Goal: Information Seeking & Learning: Find specific fact

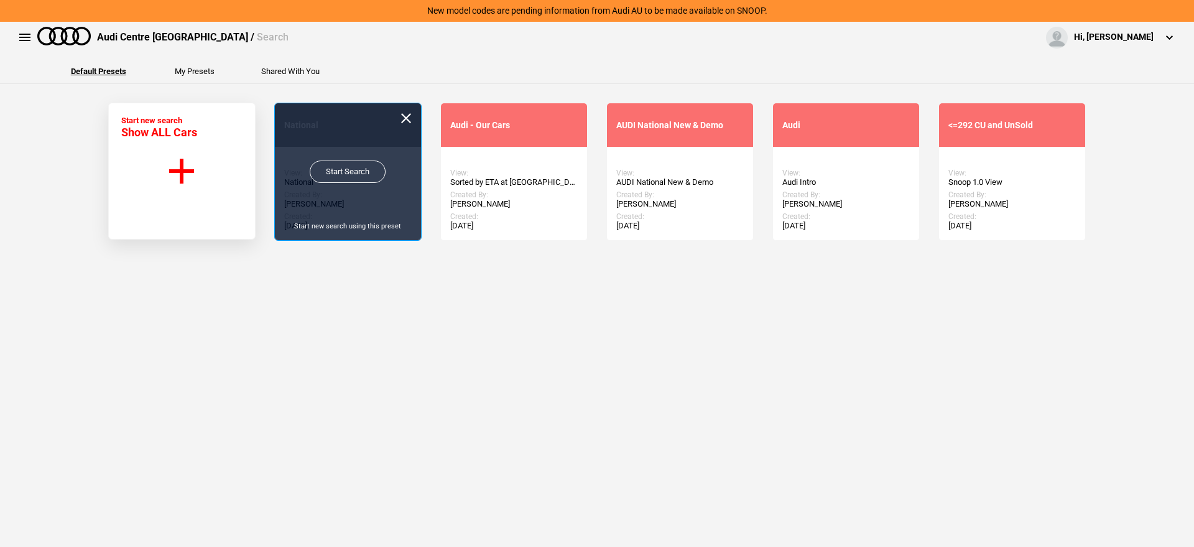
click at [355, 176] on link "Start Search" at bounding box center [348, 171] width 76 height 22
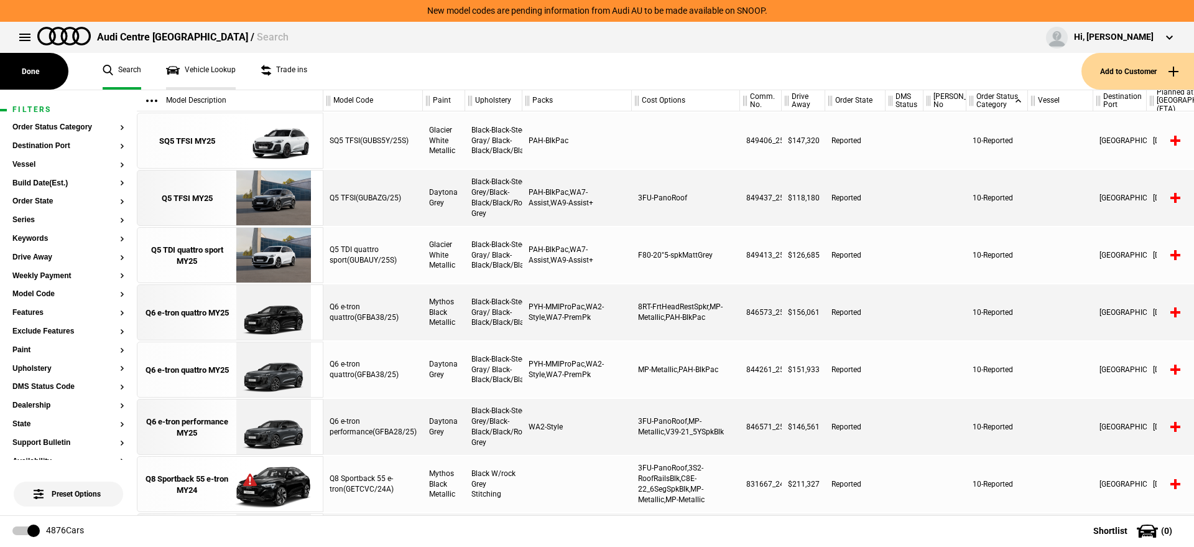
click at [205, 73] on link "Vehicle Lookup" at bounding box center [201, 71] width 70 height 37
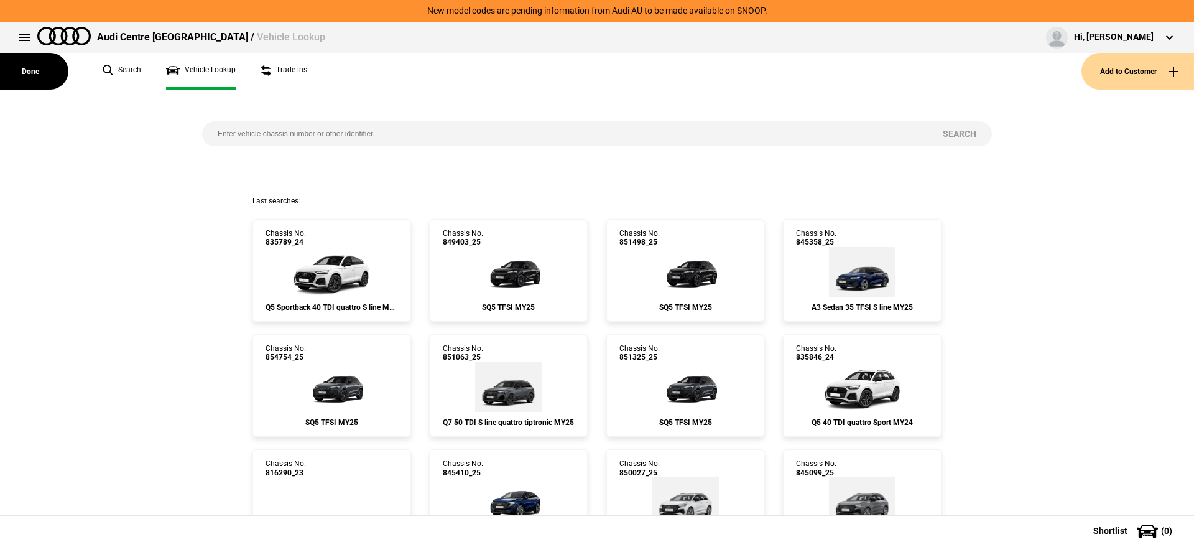
click at [302, 131] on input "search" at bounding box center [564, 133] width 725 height 25
paste input "845094"
type input "845094"
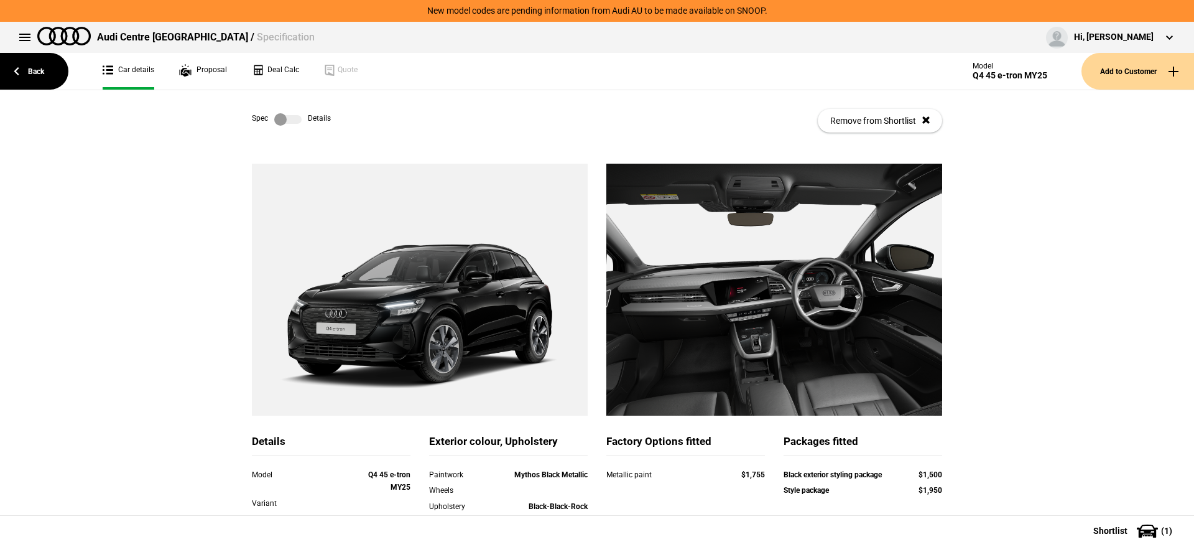
click at [285, 120] on label at bounding box center [287, 119] width 27 height 12
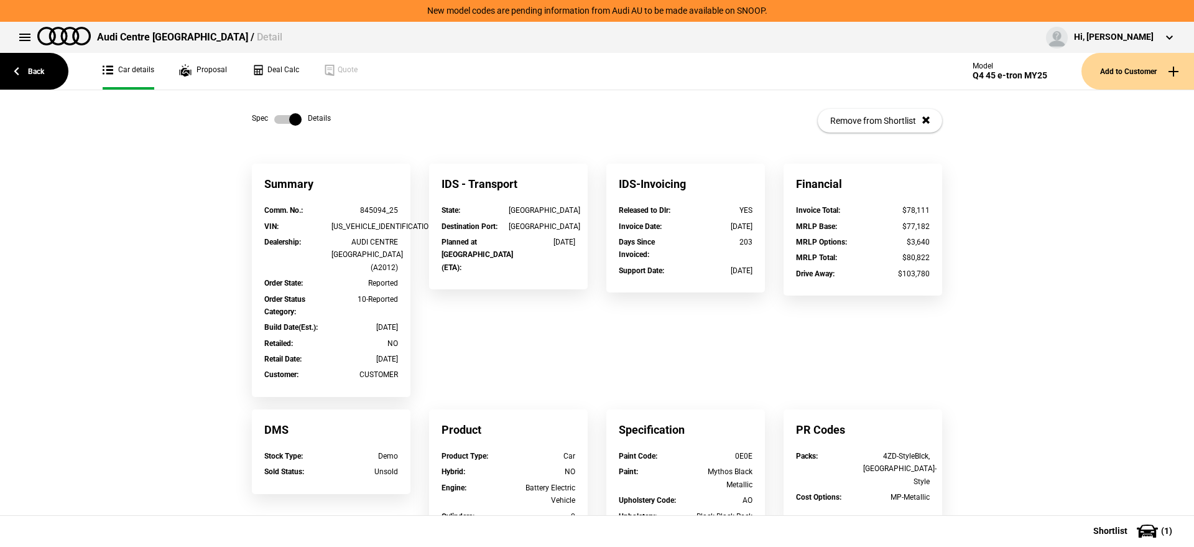
click at [285, 120] on label at bounding box center [287, 119] width 27 height 12
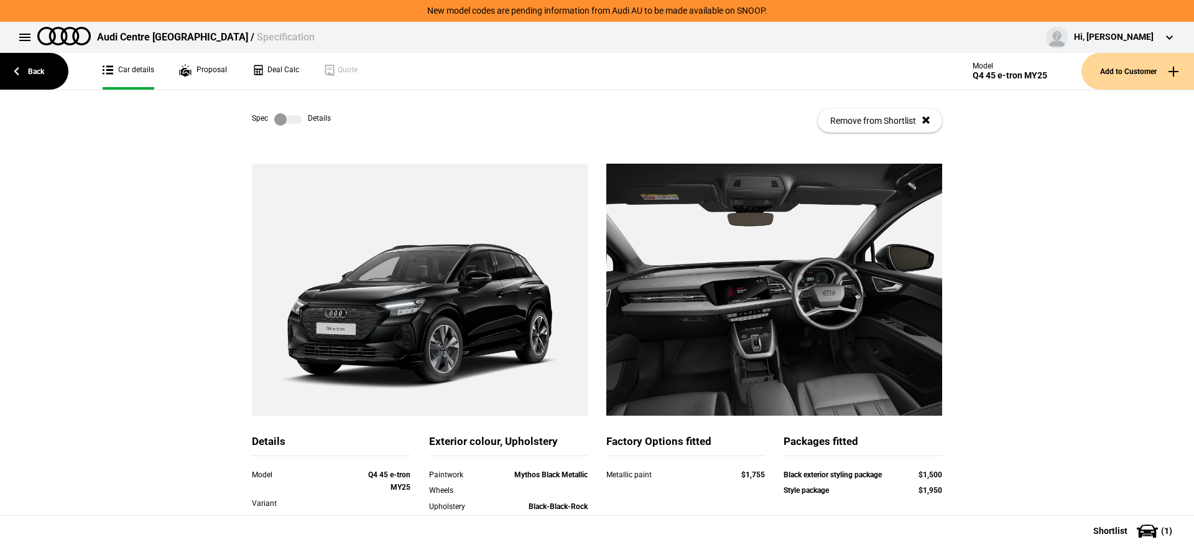
click at [284, 122] on label at bounding box center [287, 119] width 27 height 12
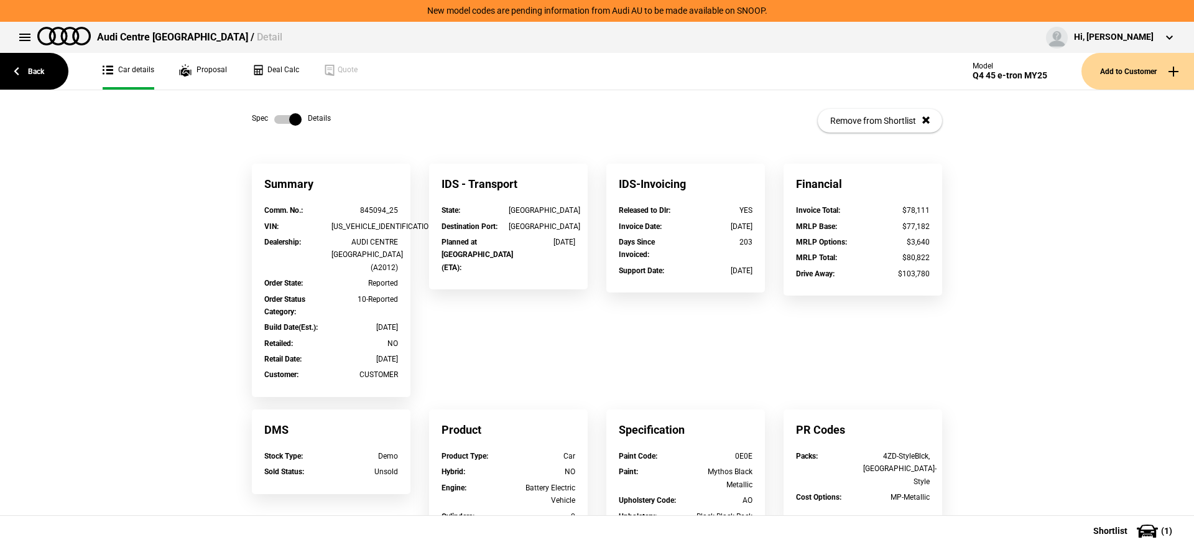
click at [284, 122] on label at bounding box center [287, 119] width 27 height 12
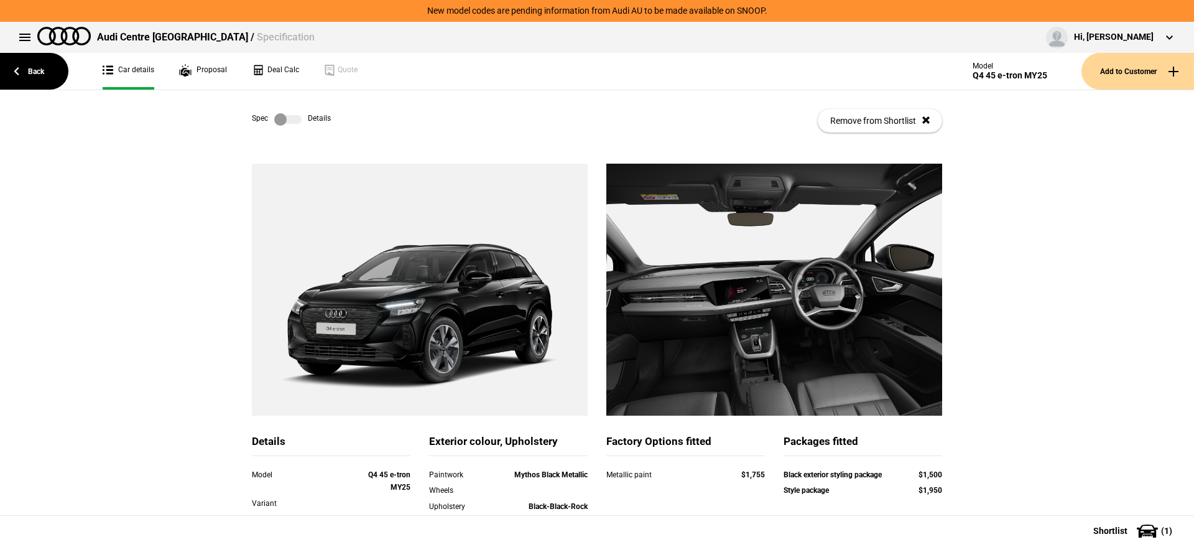
click at [292, 123] on label at bounding box center [287, 119] width 27 height 12
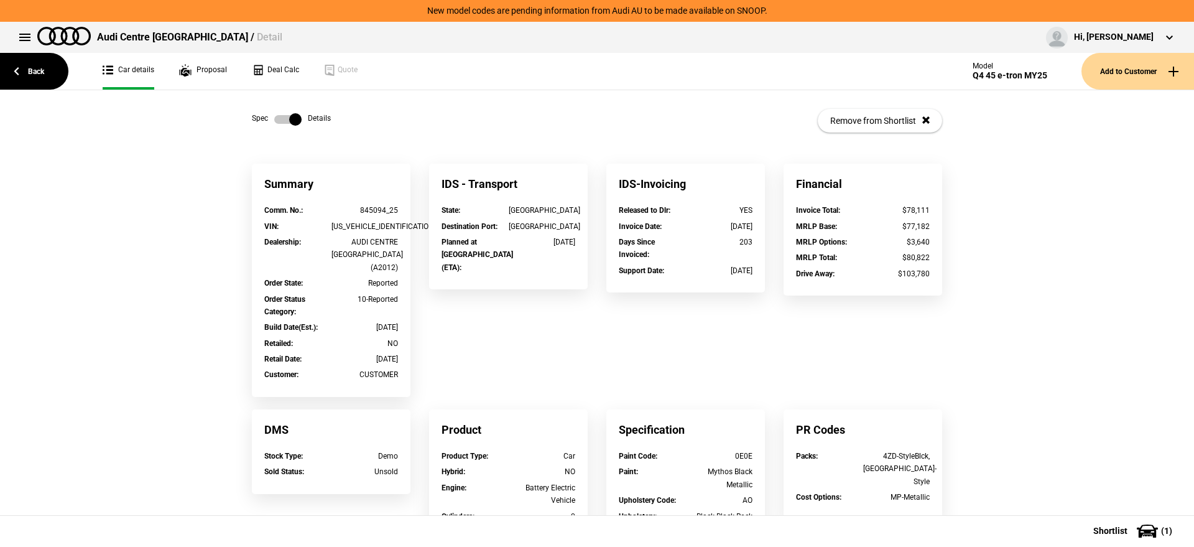
click at [277, 119] on label at bounding box center [287, 119] width 27 height 12
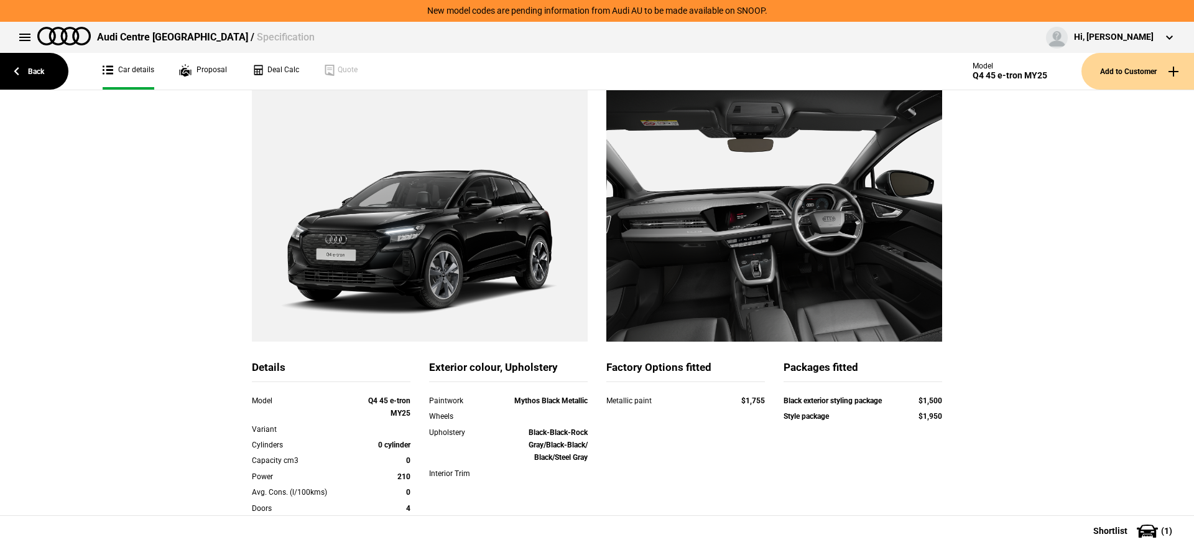
scroll to position [155, 0]
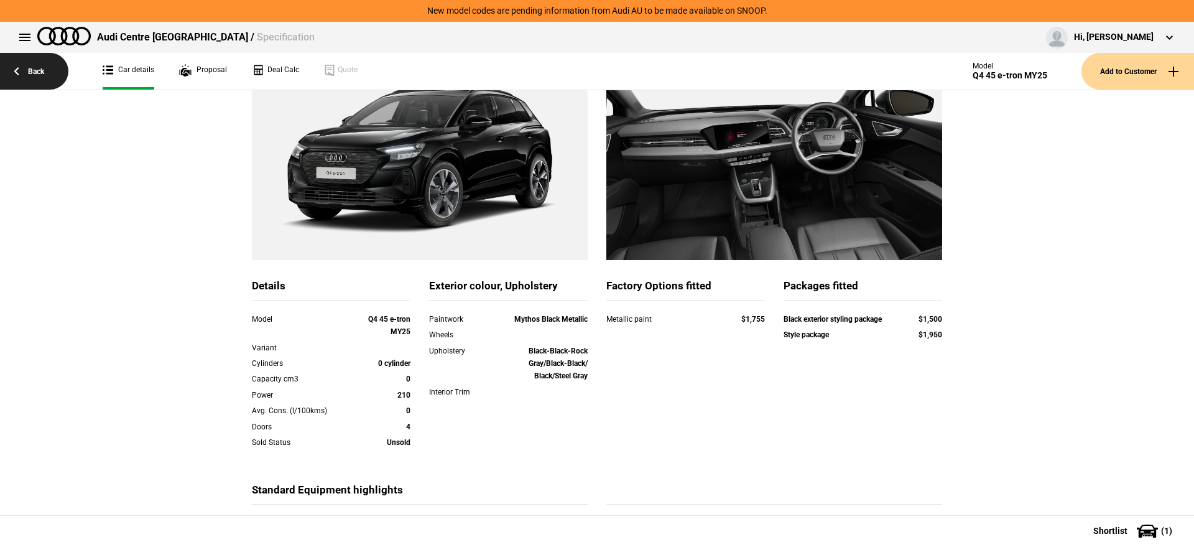
click at [54, 58] on link "Back" at bounding box center [34, 71] width 68 height 37
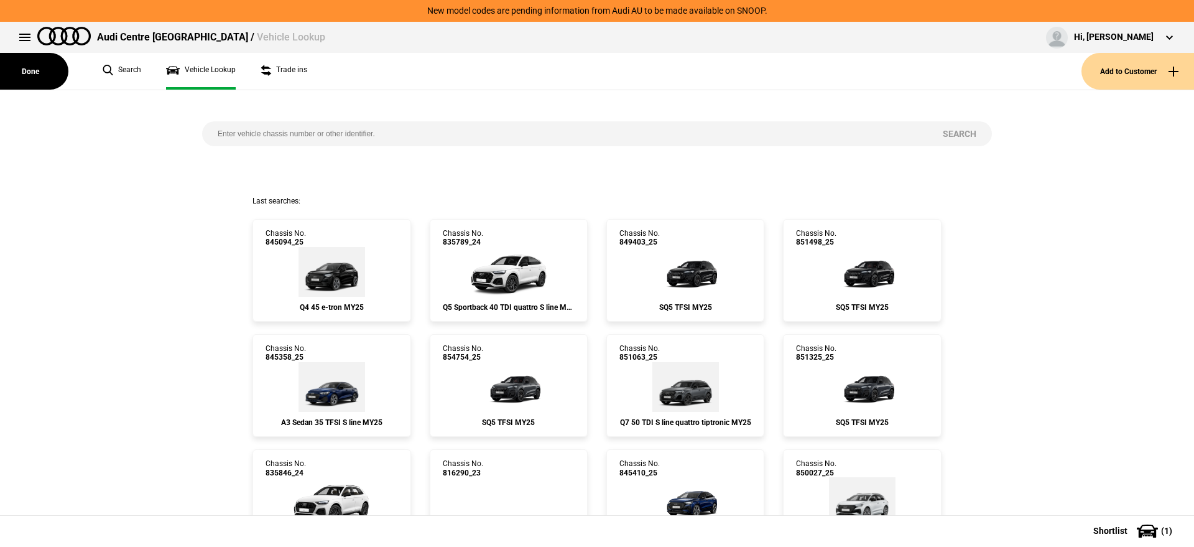
click at [390, 129] on input "search" at bounding box center [564, 133] width 725 height 25
paste input "853801"
type input "853801"
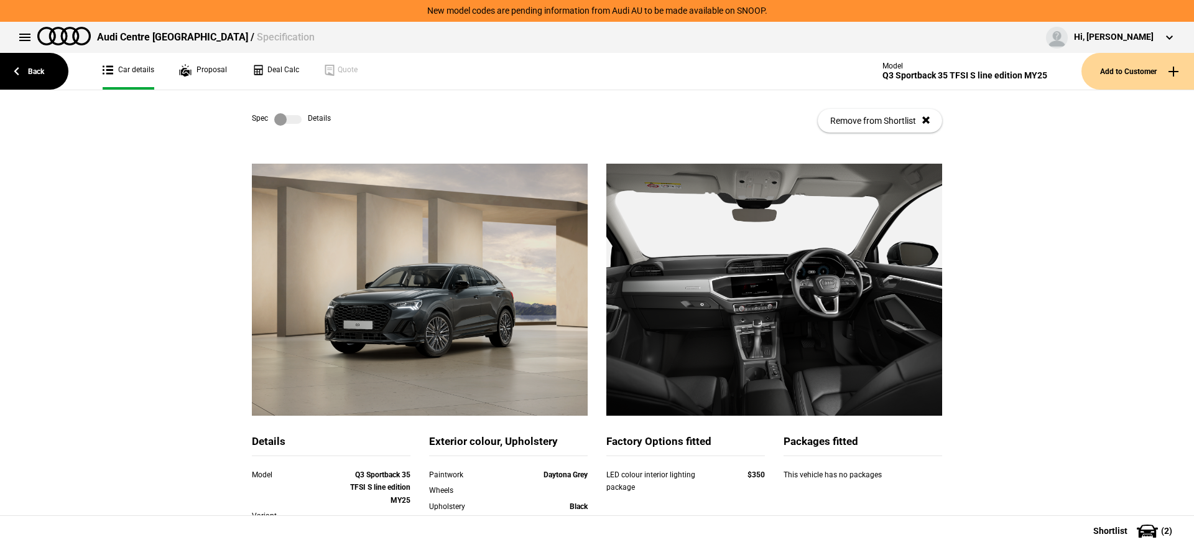
click at [294, 123] on label at bounding box center [287, 119] width 27 height 12
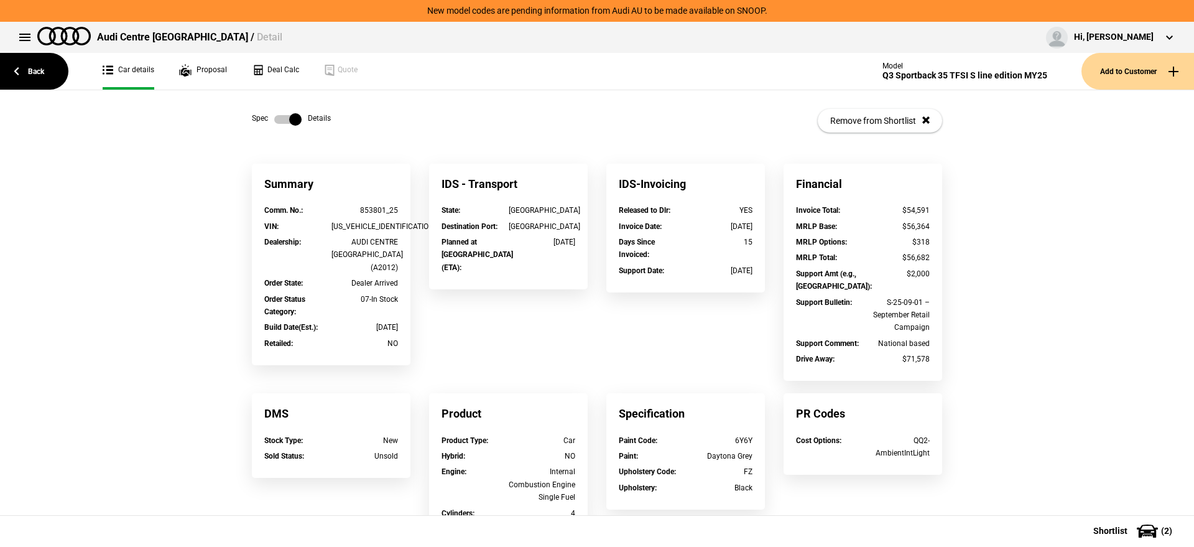
click at [369, 225] on div "WAUZZZF38S1099244" at bounding box center [365, 226] width 67 height 12
copy div "WAUZZZF38S1099244"
click at [252, 118] on div "Spec Details" at bounding box center [291, 119] width 79 height 12
click at [268, 120] on link at bounding box center [288, 119] width 40 height 12
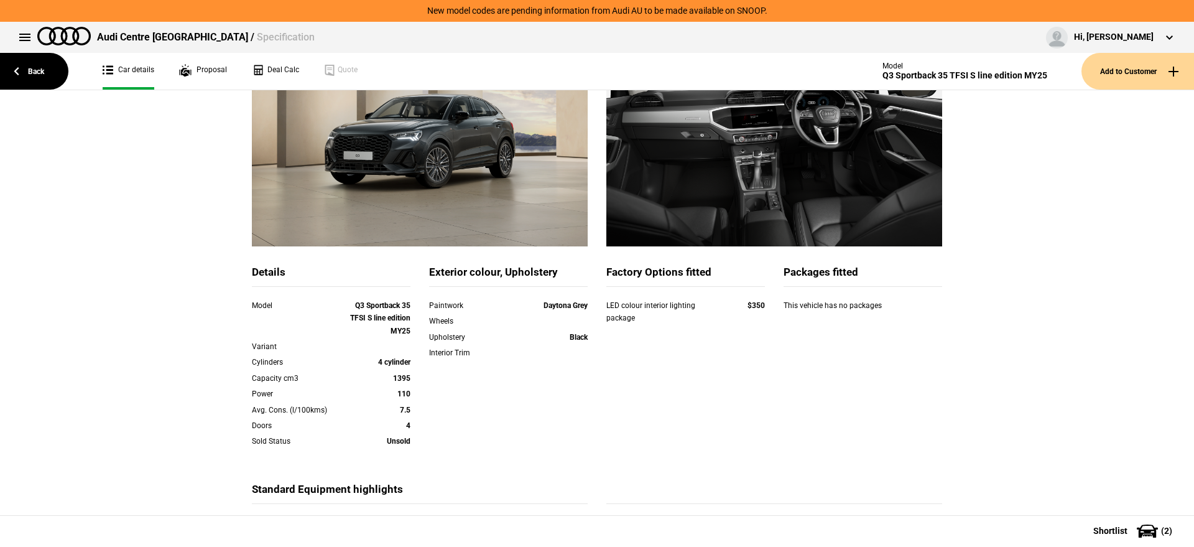
scroll to position [299, 0]
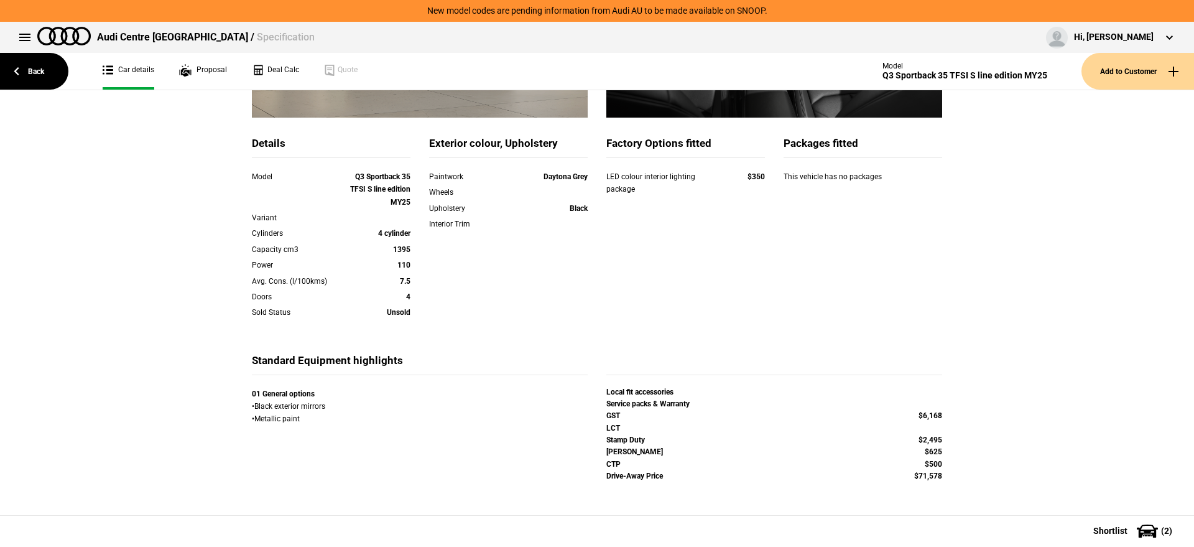
click at [931, 480] on strong "$71,578" at bounding box center [928, 475] width 28 height 9
click at [932, 480] on strong "$71,578" at bounding box center [928, 475] width 28 height 9
click at [962, 467] on div "Details Model Q3 Sportback 35 TFSI S line edition MY25 Variant Cylinders 4 cyli…" at bounding box center [597, 190] width 1194 height 649
drag, startPoint x: 940, startPoint y: 473, endPoint x: 880, endPoint y: 476, distance: 59.8
click at [880, 476] on div "Drive-Away Price $71,578" at bounding box center [774, 477] width 355 height 12
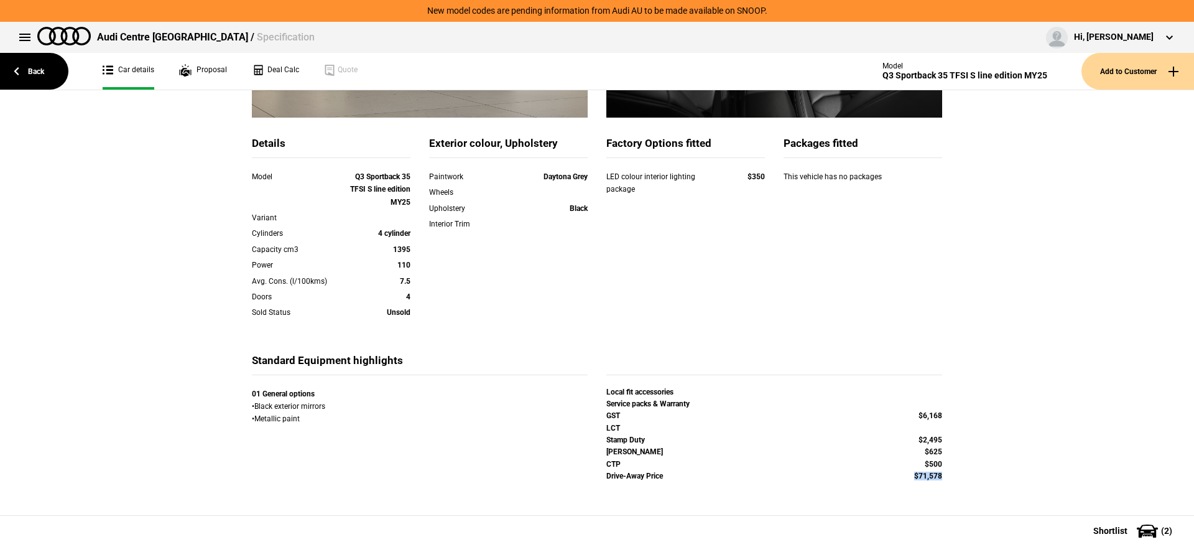
click at [880, 476] on div "$71,578" at bounding box center [900, 475] width 84 height 9
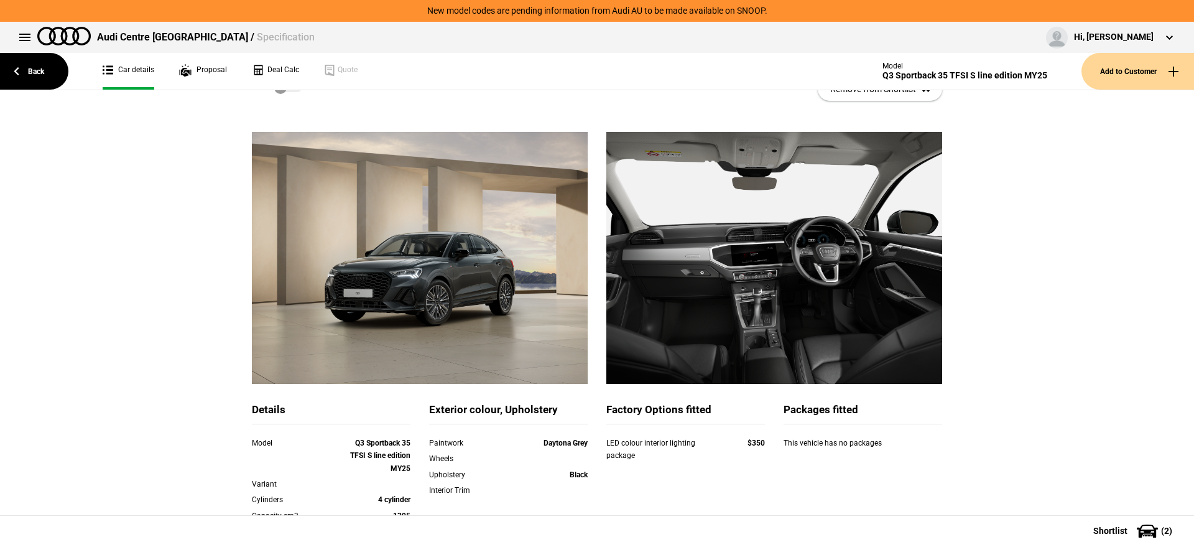
scroll to position [0, 0]
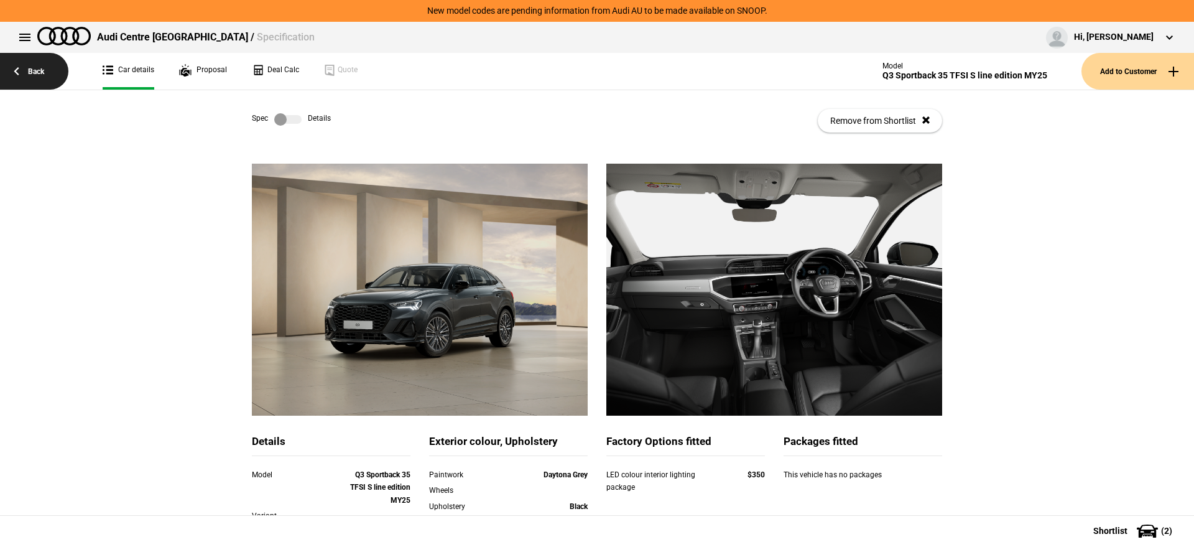
click at [59, 78] on link "Back" at bounding box center [34, 71] width 68 height 37
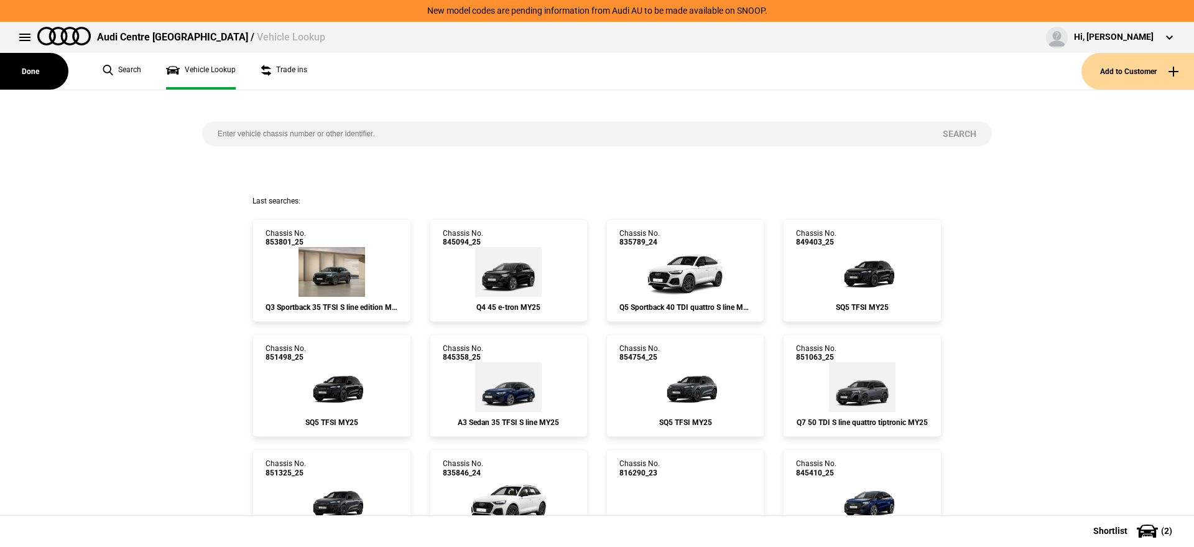
click at [326, 128] on input "search" at bounding box center [564, 133] width 725 height 25
paste input "845093"
type input "845093"
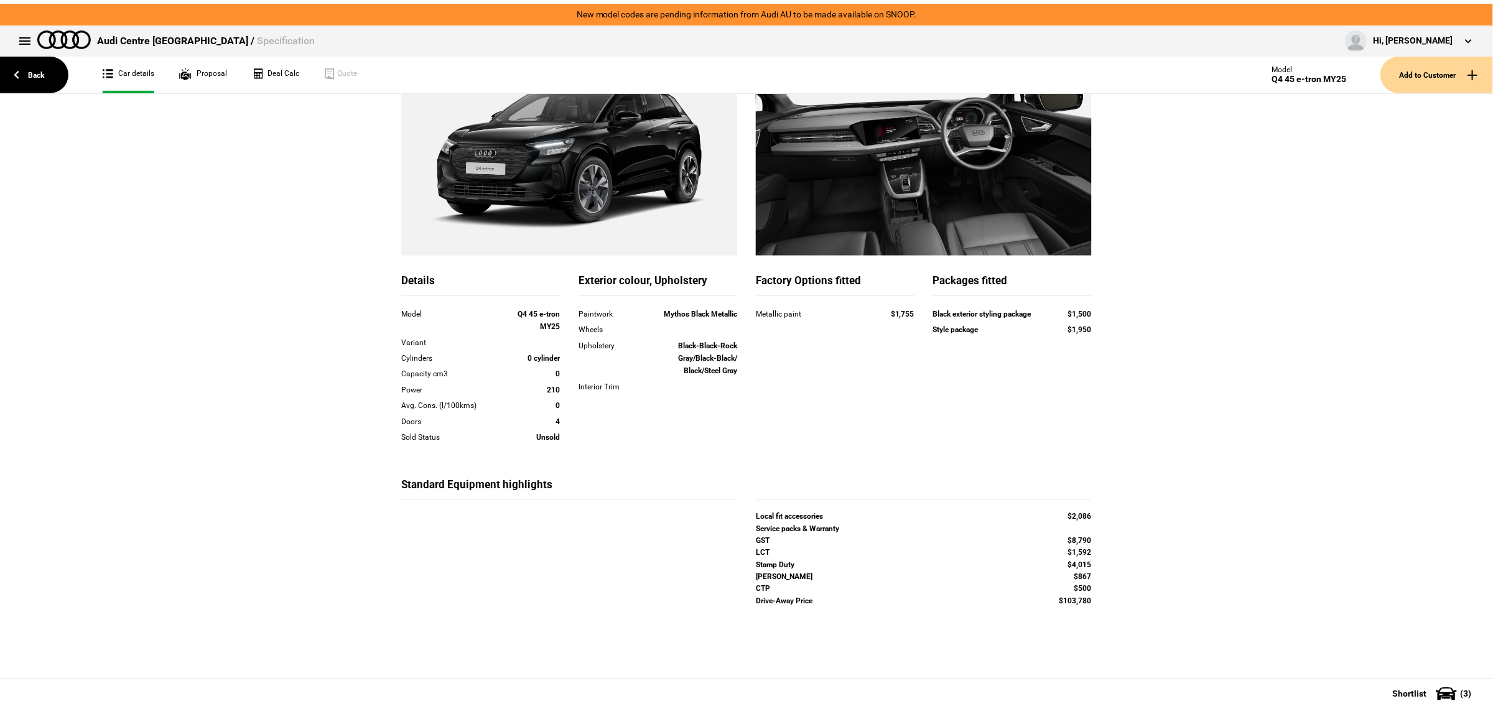
scroll to position [164, 0]
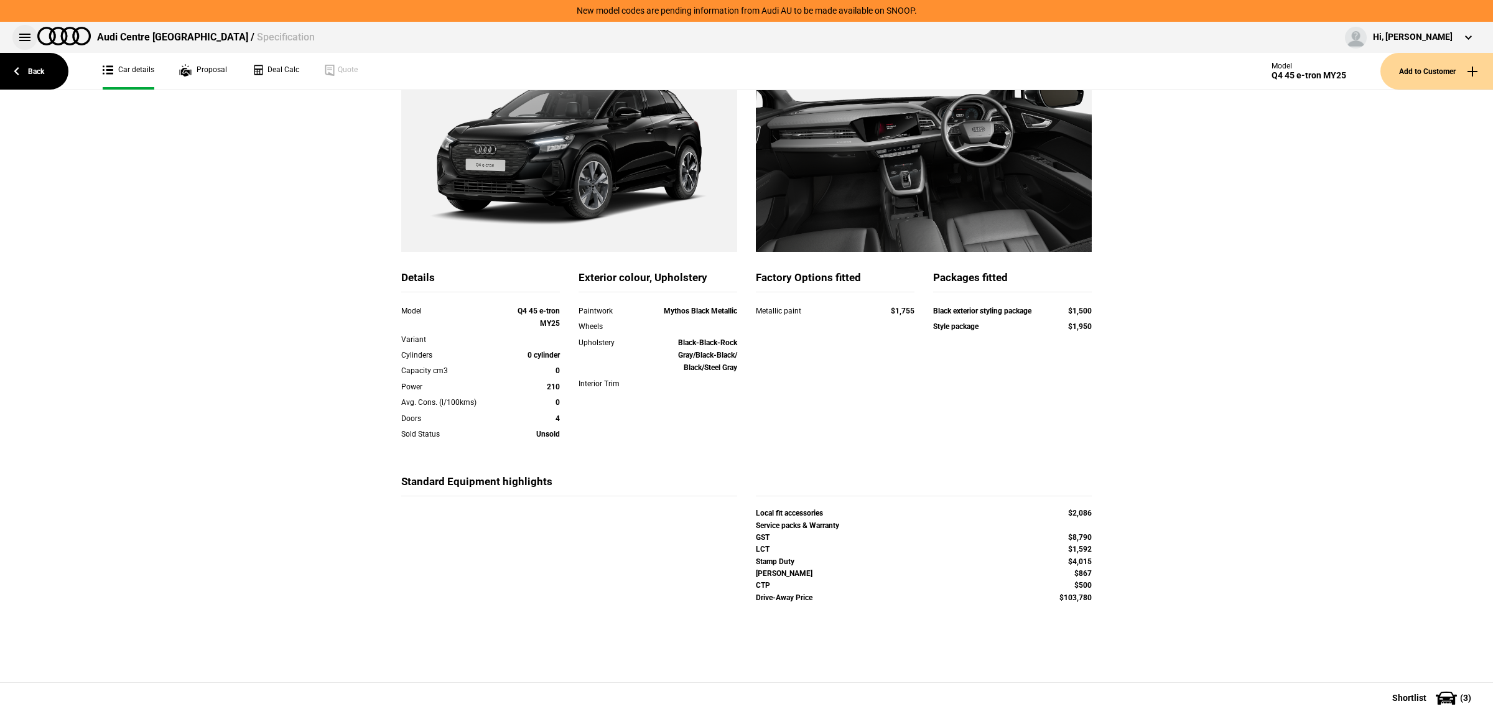
click at [22, 42] on button at bounding box center [24, 37] width 25 height 25
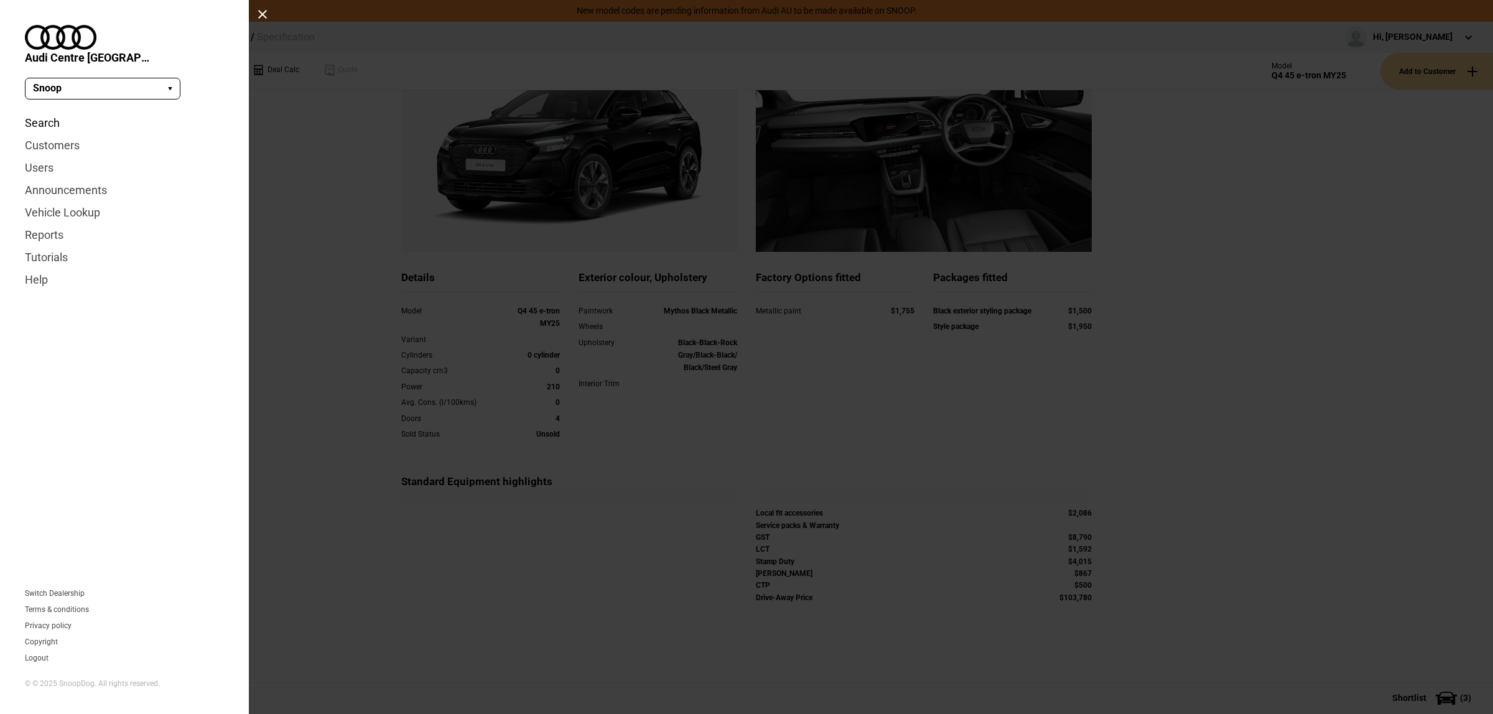
click at [57, 112] on link "Search" at bounding box center [124, 123] width 199 height 22
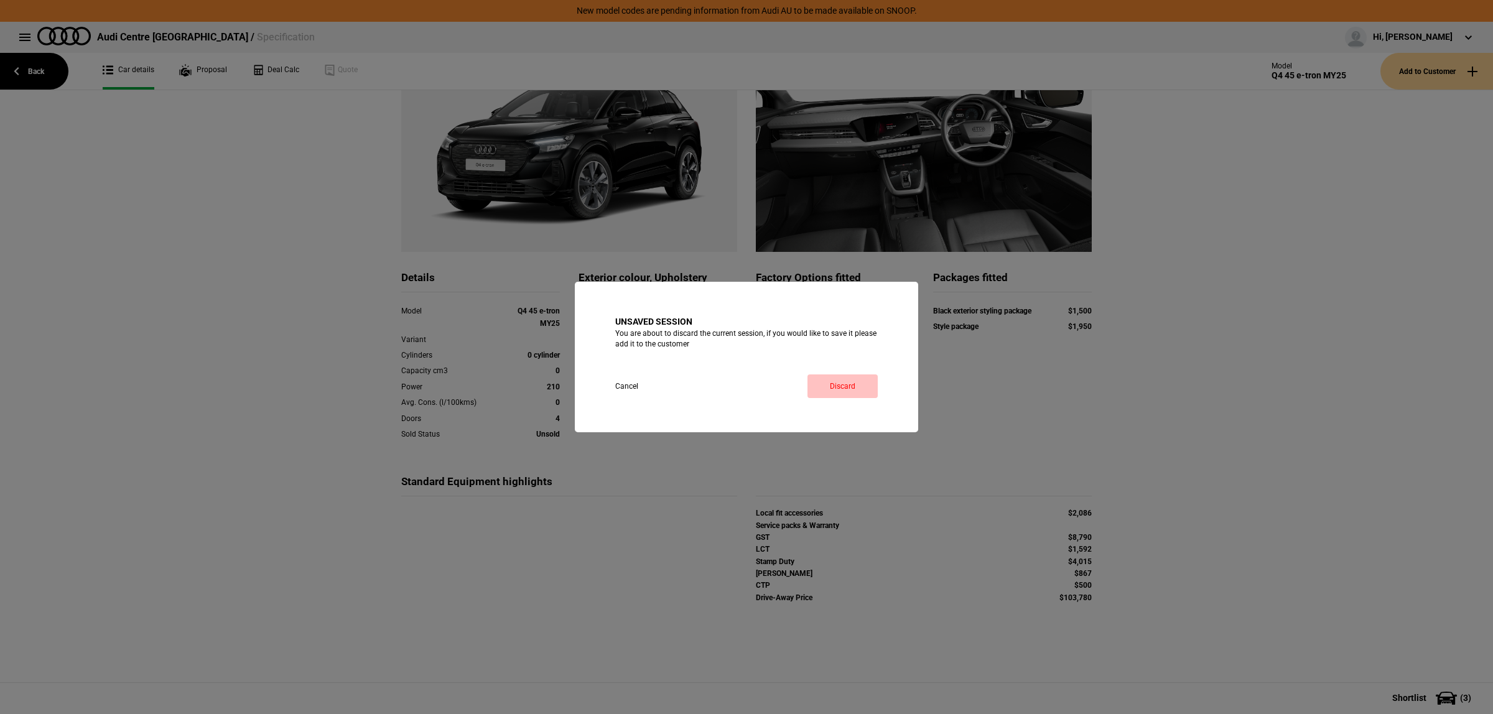
click at [844, 379] on link "Discard" at bounding box center [842, 386] width 70 height 24
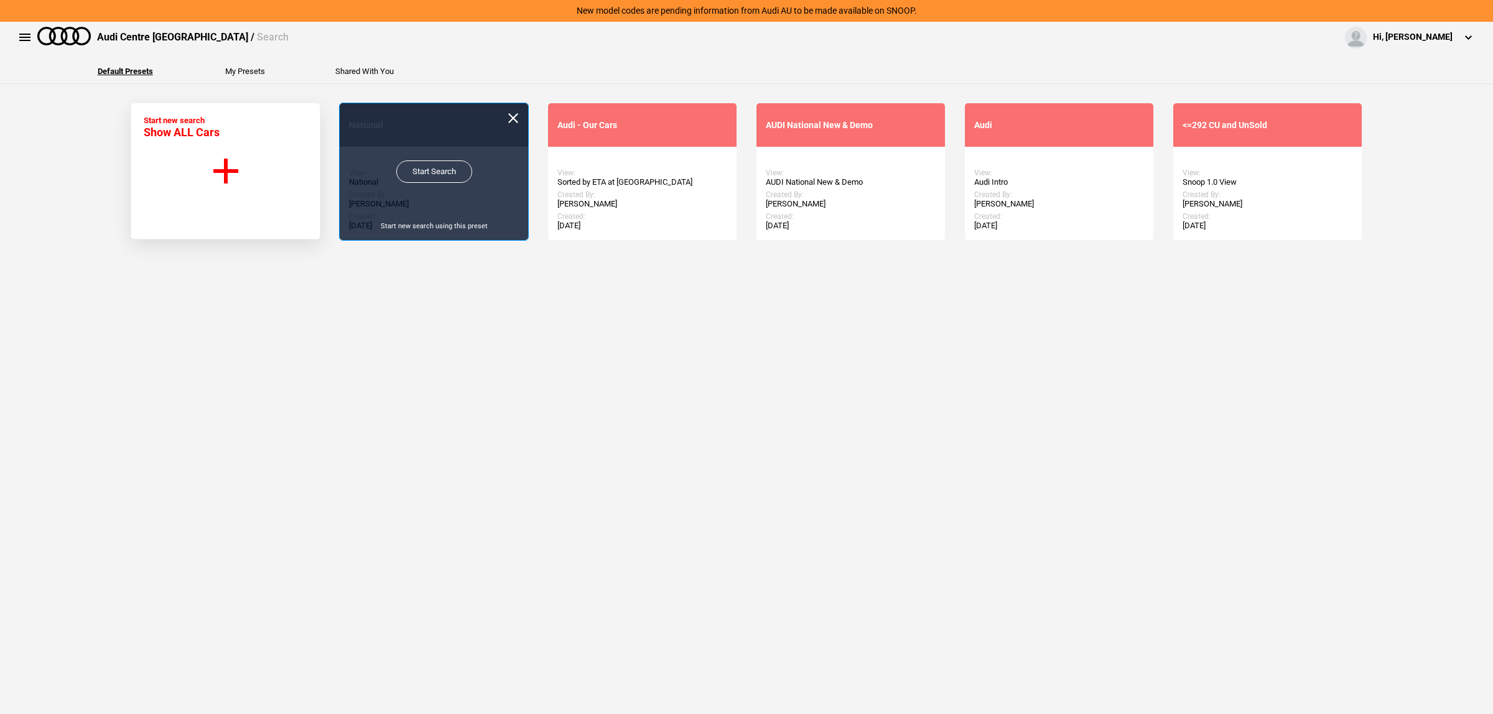
click at [430, 171] on link "Start Search" at bounding box center [434, 171] width 76 height 22
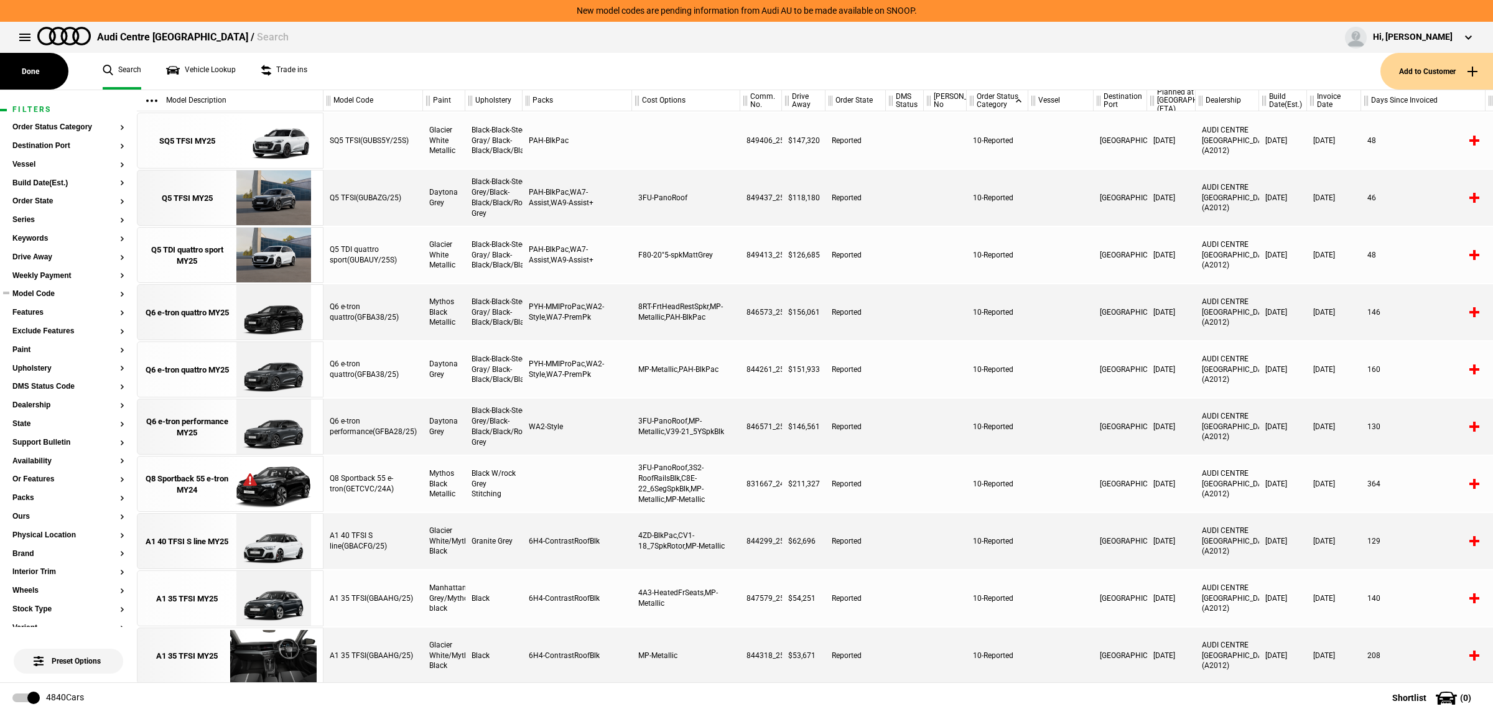
click at [34, 299] on section "Model Code" at bounding box center [68, 299] width 112 height 19
click at [35, 294] on button "Model Code" at bounding box center [68, 294] width 112 height 9
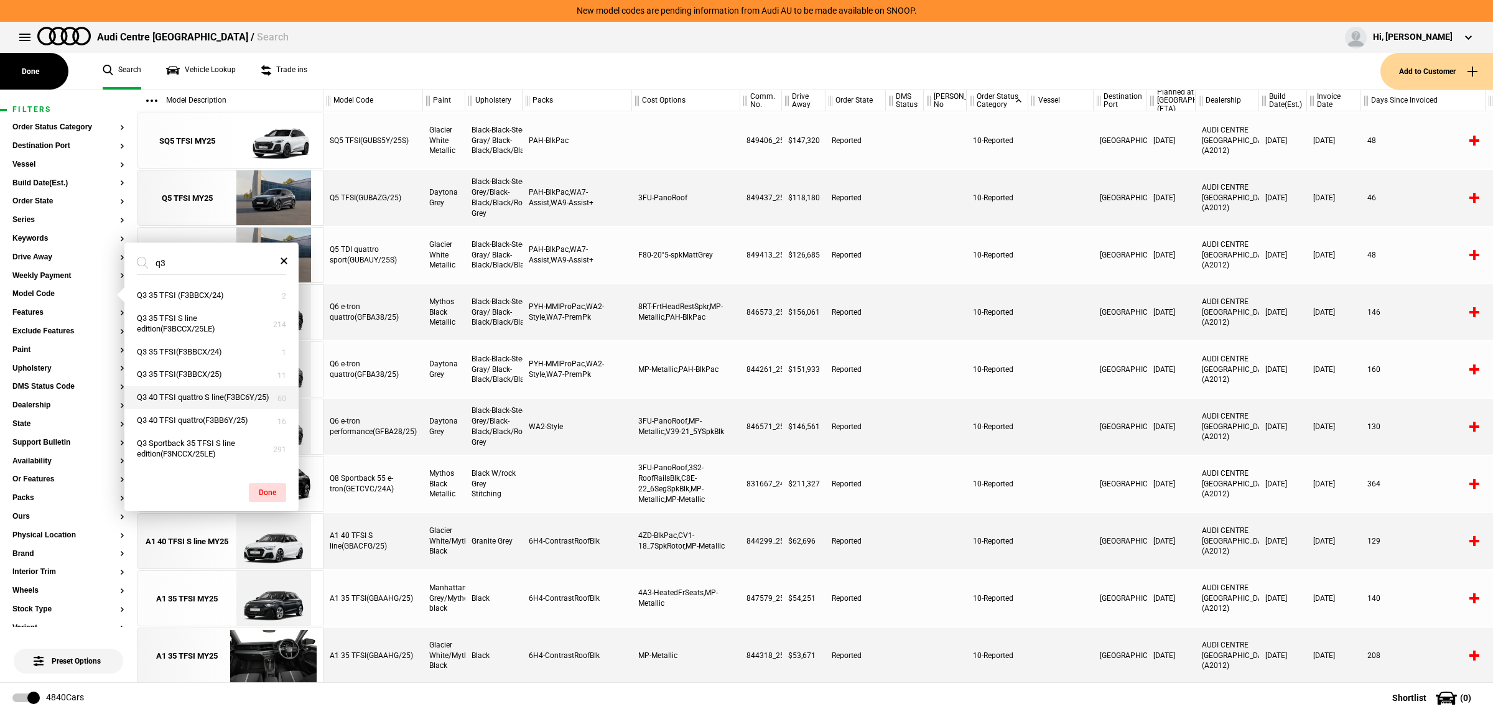
type input "q3"
click at [224, 406] on button "Q3 40 TFSI quattro S line(F3BC6Y/25)" at bounding box center [211, 397] width 174 height 23
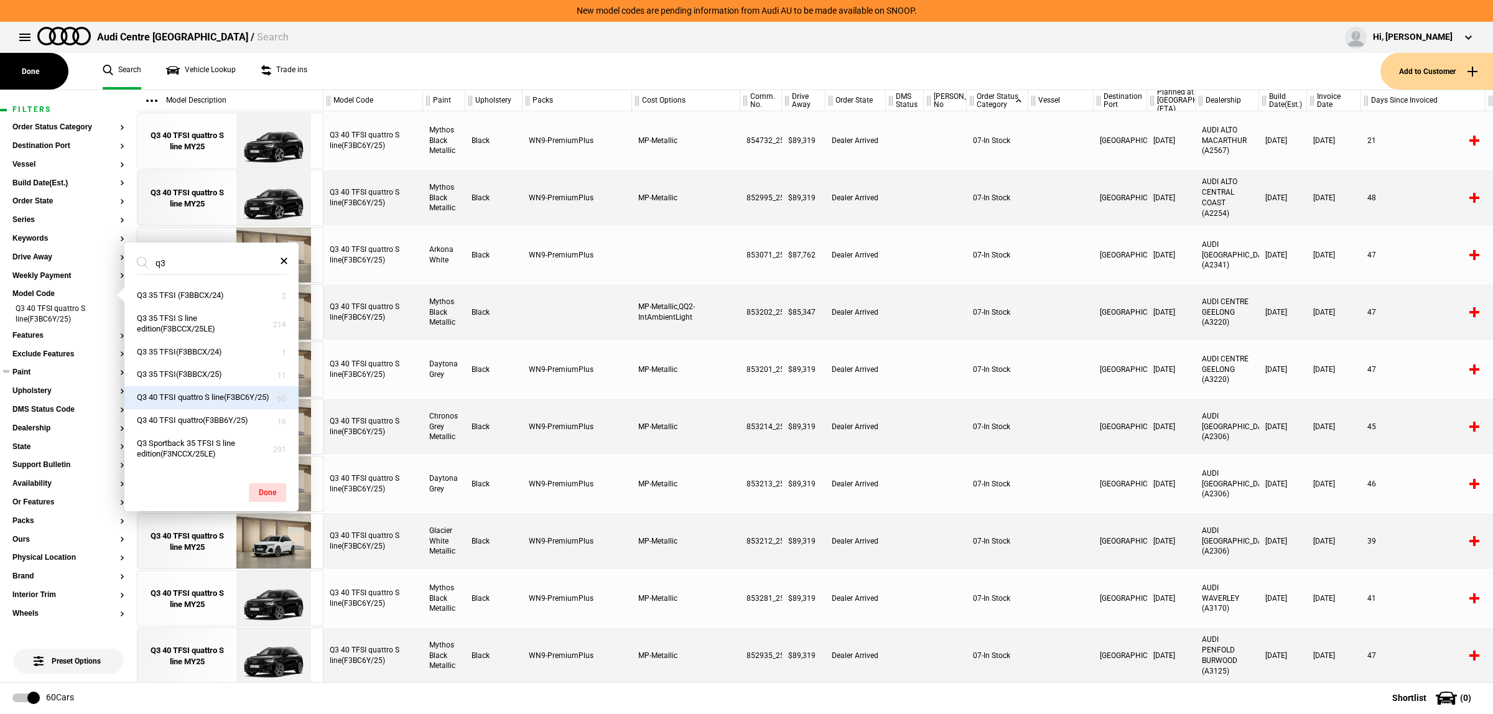
click at [58, 372] on button "Paint" at bounding box center [68, 372] width 112 height 9
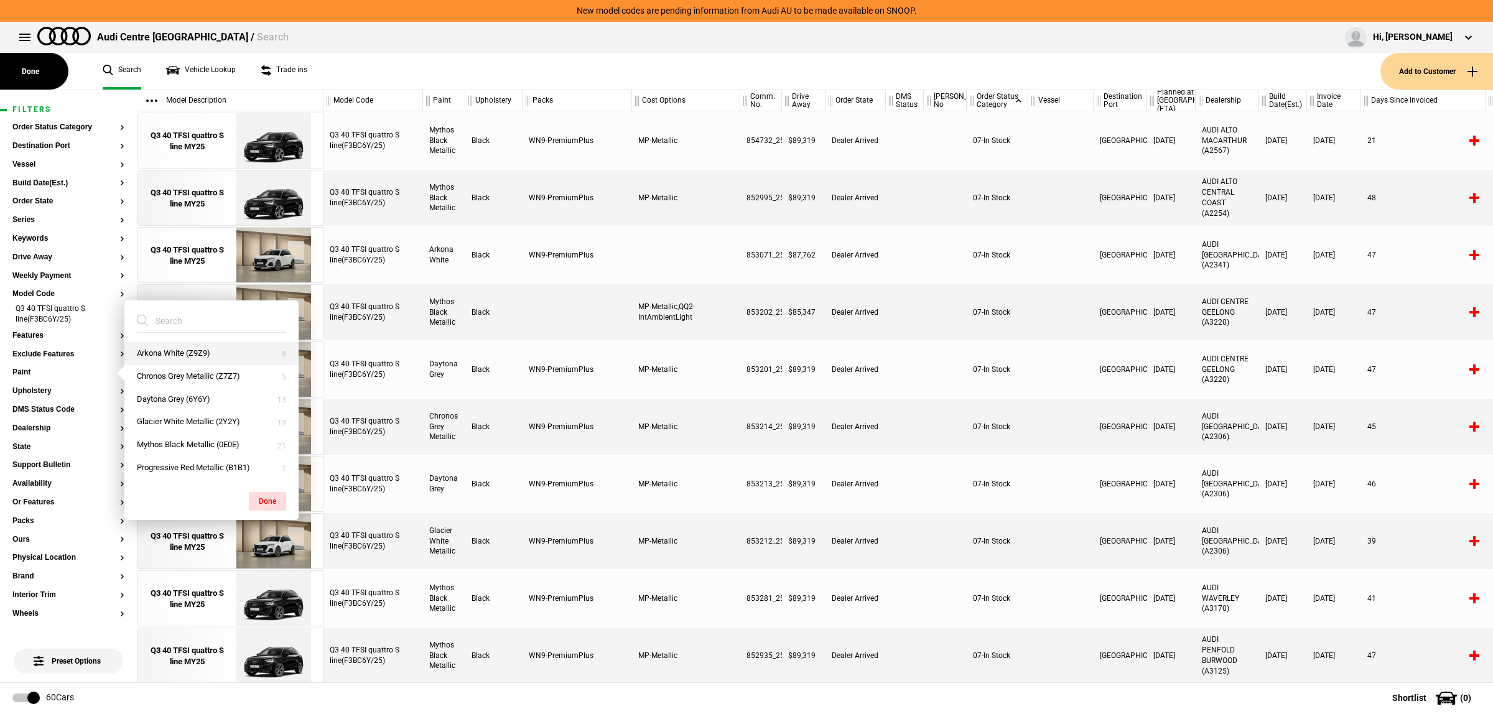
click at [195, 353] on button "Arkona White (Z9Z9)" at bounding box center [211, 353] width 174 height 23
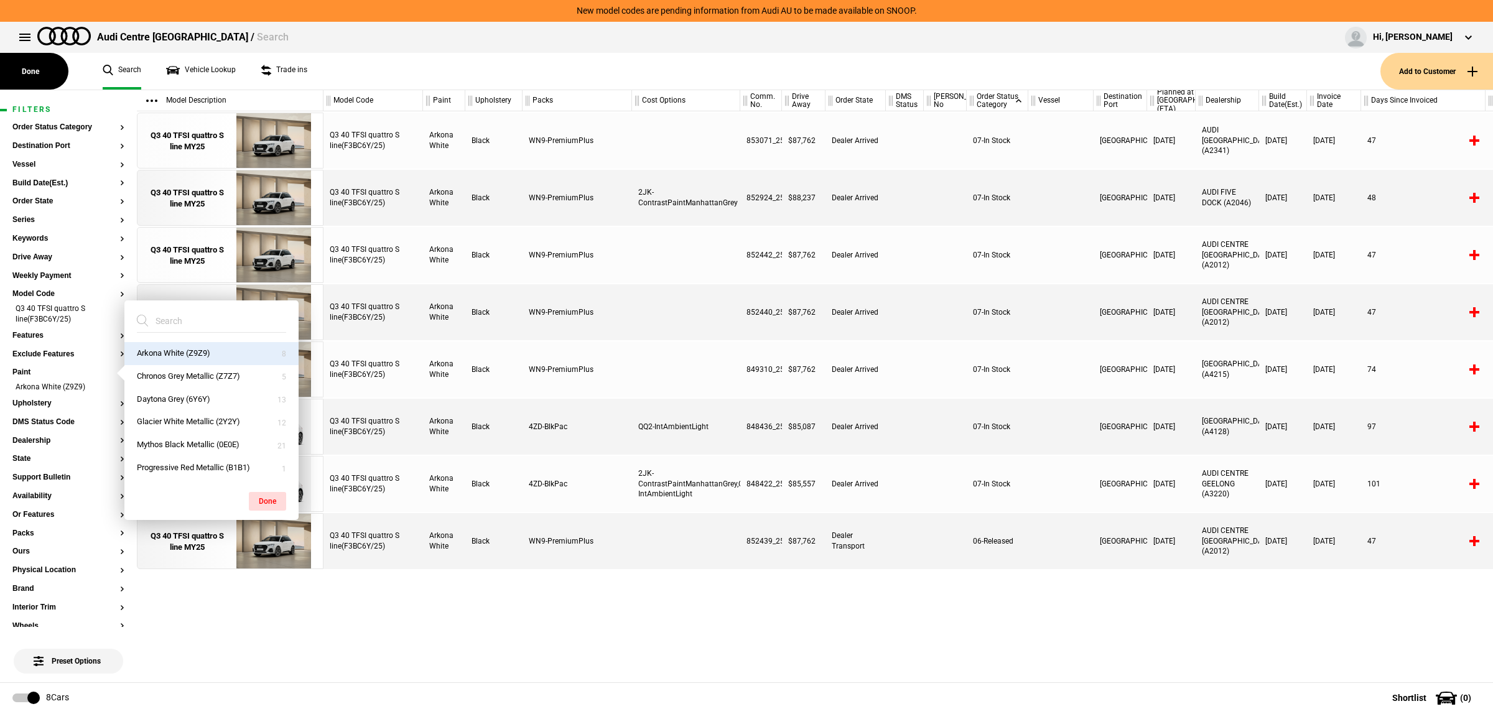
click at [1049, 610] on div "Q3 40 TFSI quattro S line(F3BC6Y/25) Arkona White Black WN9-PremiumPlus 853071_…" at bounding box center [907, 396] width 1169 height 571
